Goal: Task Accomplishment & Management: Manage account settings

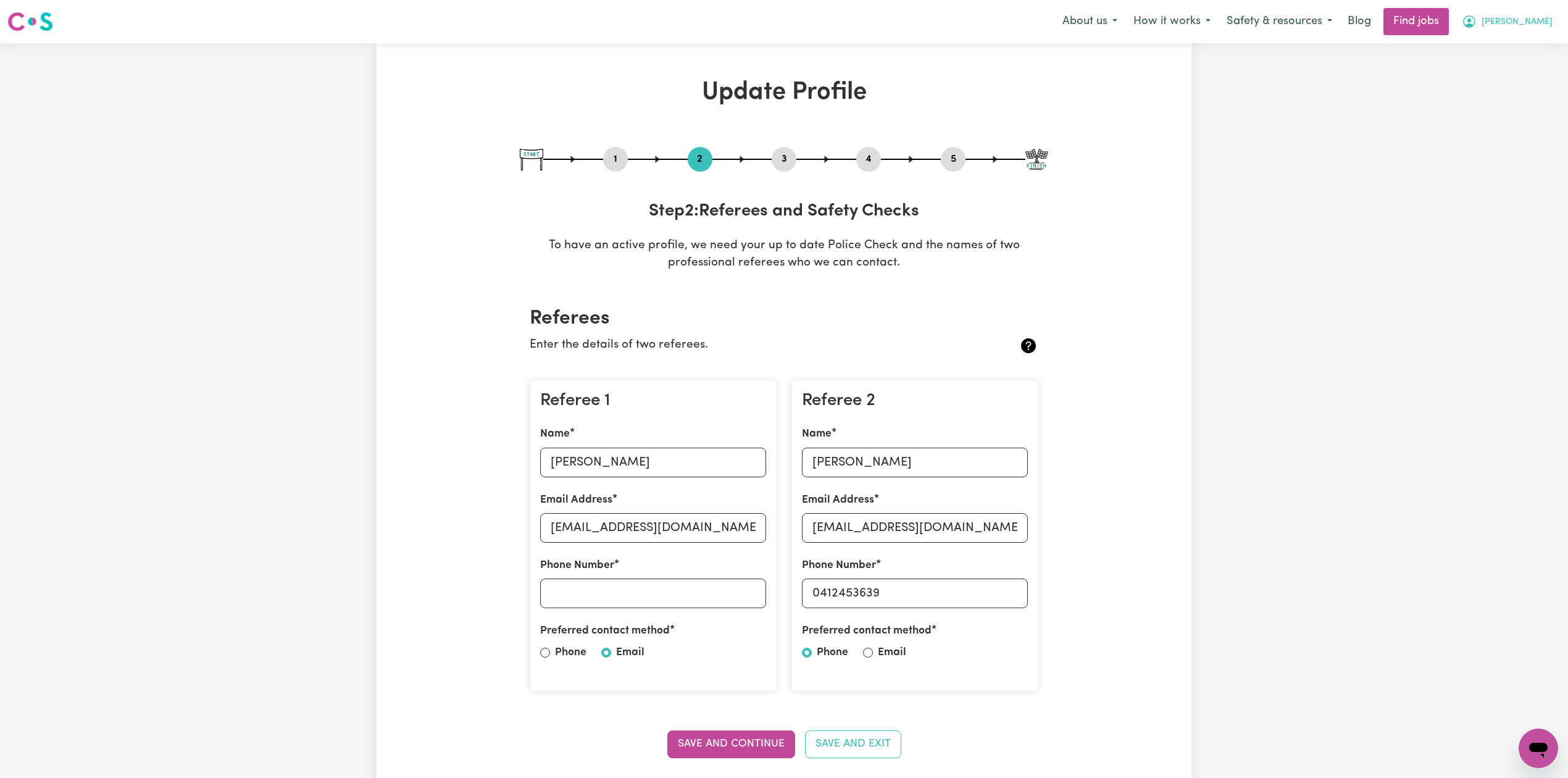
drag, startPoint x: 1544, startPoint y: 32, endPoint x: 1544, endPoint y: 26, distance: 6.0
click at [1544, 28] on button "[PERSON_NAME]" at bounding box center [1508, 21] width 106 height 26
click at [1517, 92] on link "Logout" at bounding box center [1511, 94] width 98 height 23
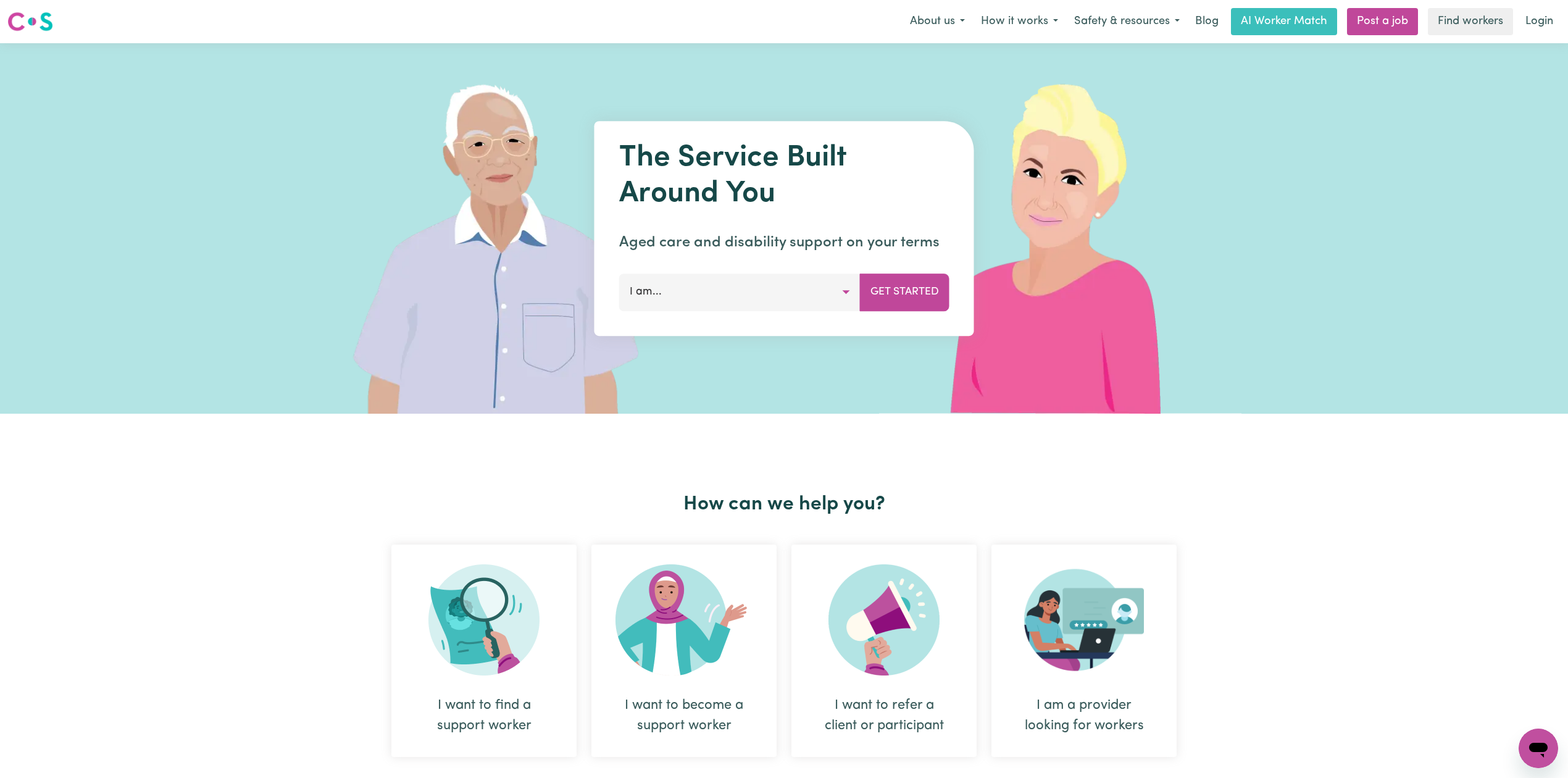
click at [1530, 20] on link "Login" at bounding box center [1540, 21] width 43 height 28
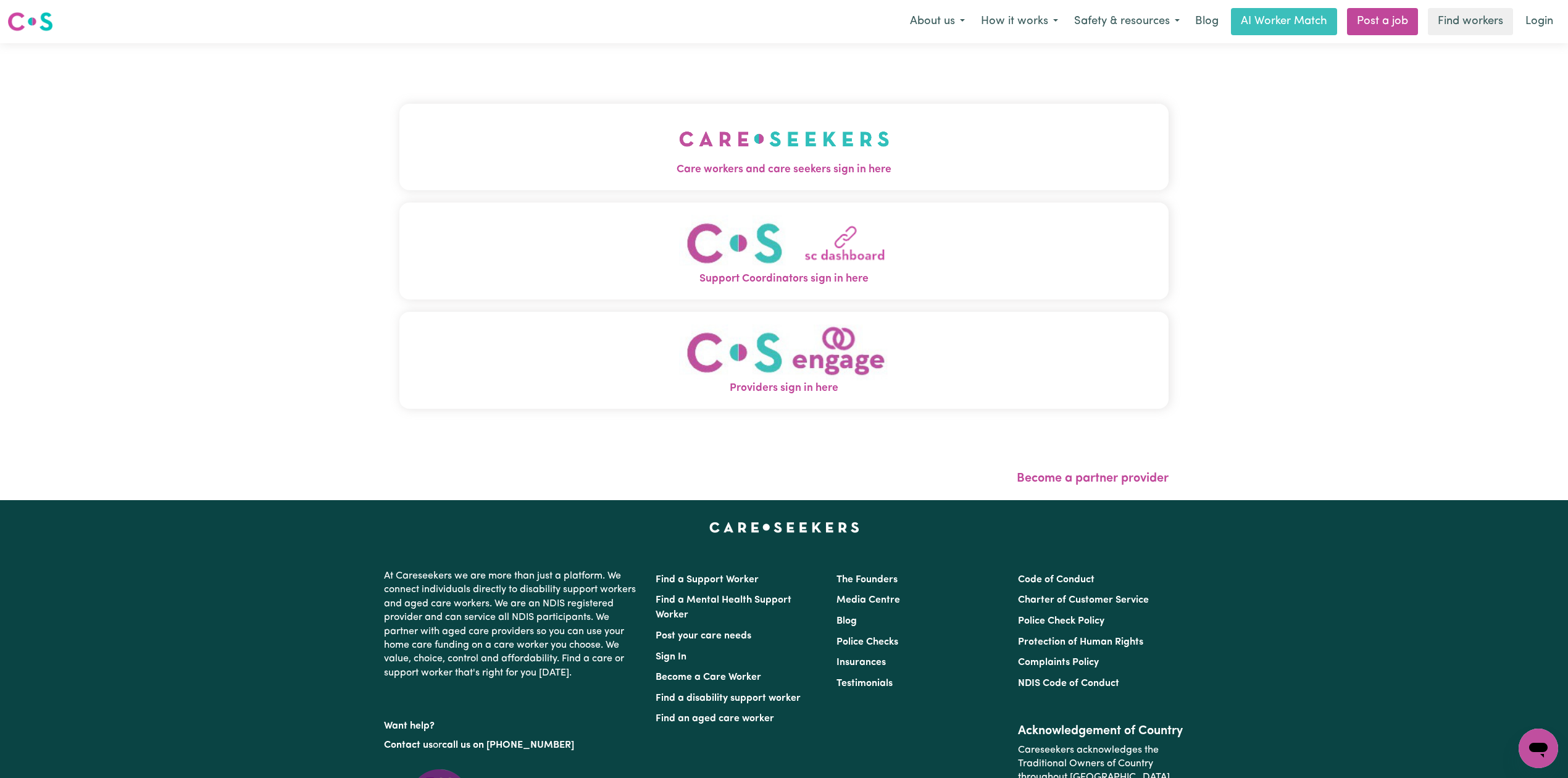
click at [505, 94] on div "Care workers and care seekers sign in here Support Coordinators sign in here Pr…" at bounding box center [784, 263] width 769 height 389
click at [472, 149] on button "Care workers and care seekers sign in here" at bounding box center [784, 146] width 769 height 86
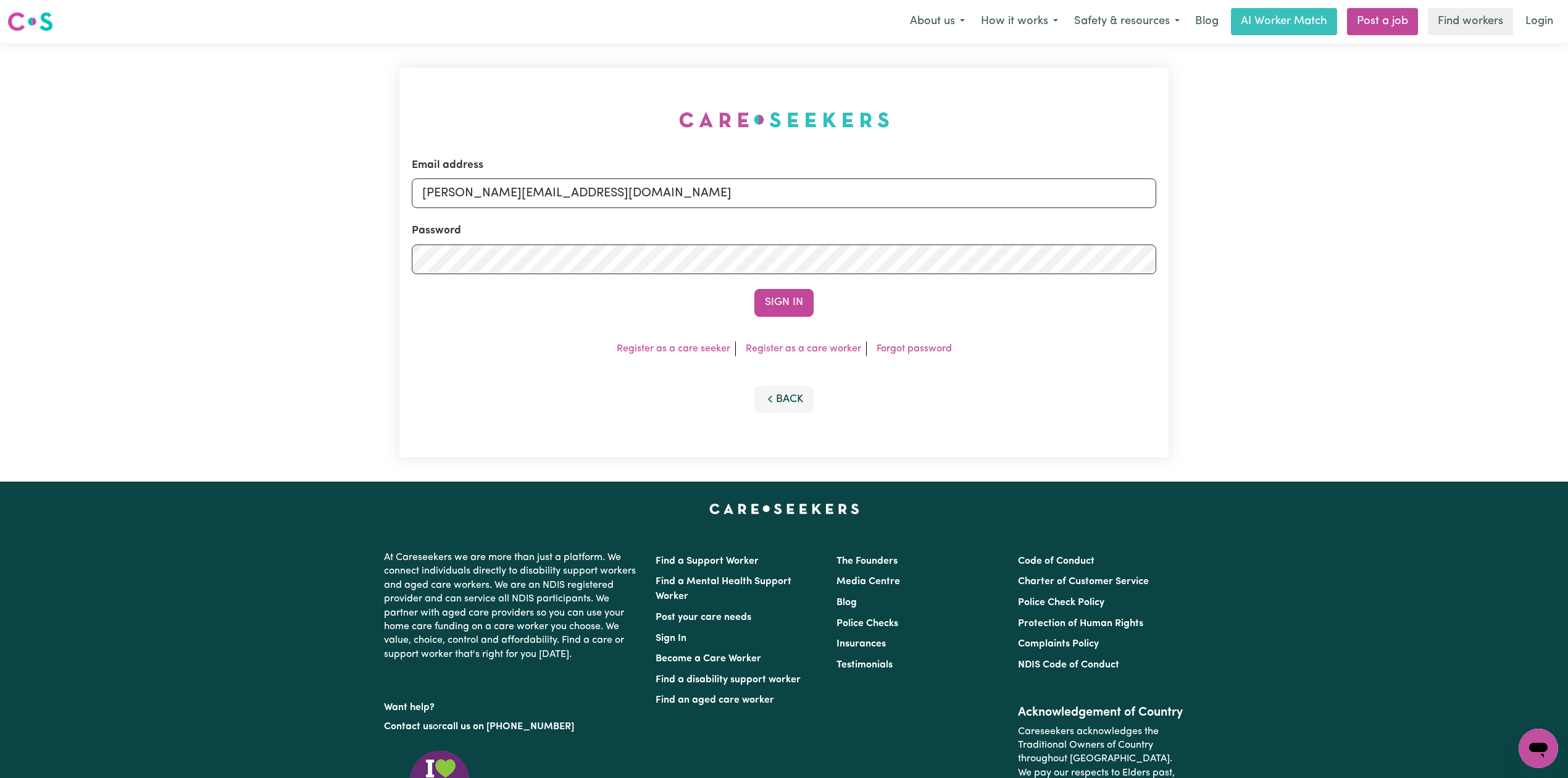
click at [573, 176] on div "Email address [PERSON_NAME][EMAIL_ADDRESS][DOMAIN_NAME]" at bounding box center [784, 182] width 745 height 51
click at [532, 191] on input "[PERSON_NAME][EMAIL_ADDRESS][DOMAIN_NAME]" at bounding box center [784, 193] width 745 height 29
drag, startPoint x: 487, startPoint y: 190, endPoint x: 827, endPoint y: 201, distance: 340.2
click at [827, 201] on input "Superuser~[EMAIL_ADDRESS][DOMAIN_NAME]" at bounding box center [784, 193] width 745 height 29
type input "Superuser~[EMAIL_ADDRESS][DOMAIN_NAME]"
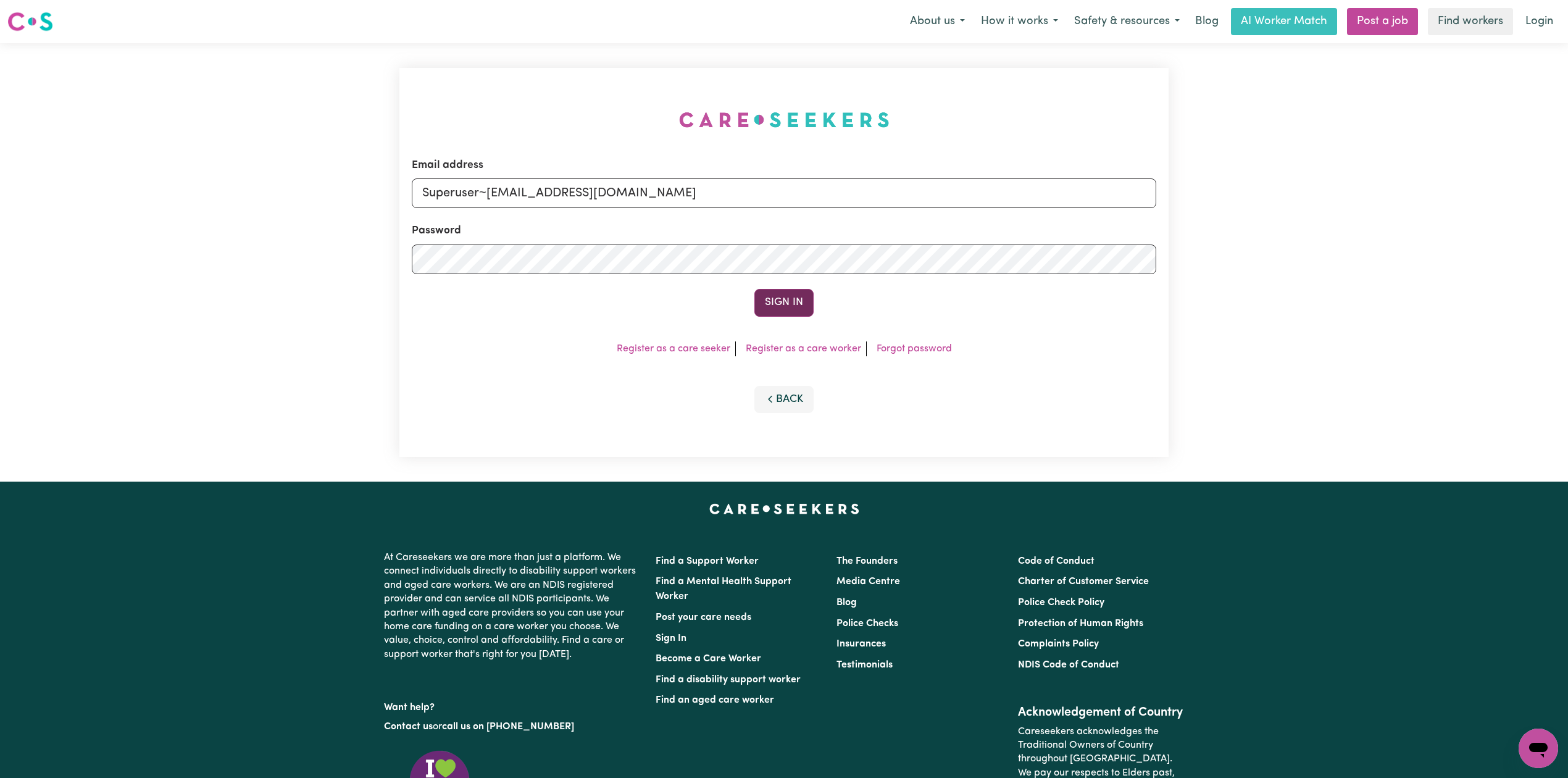
click at [766, 303] on button "Sign In" at bounding box center [784, 303] width 59 height 28
